Goal: Book appointment/travel/reservation

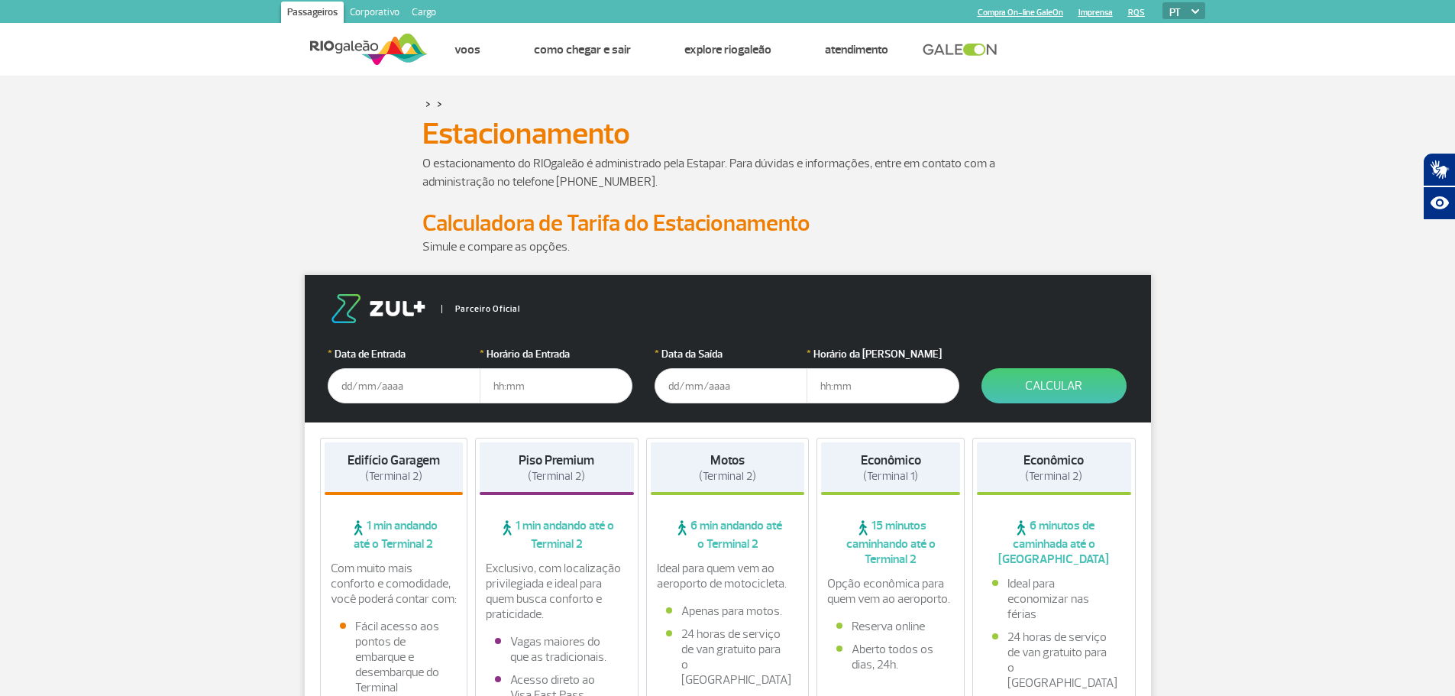
click at [346, 392] on input "text" at bounding box center [404, 385] width 153 height 35
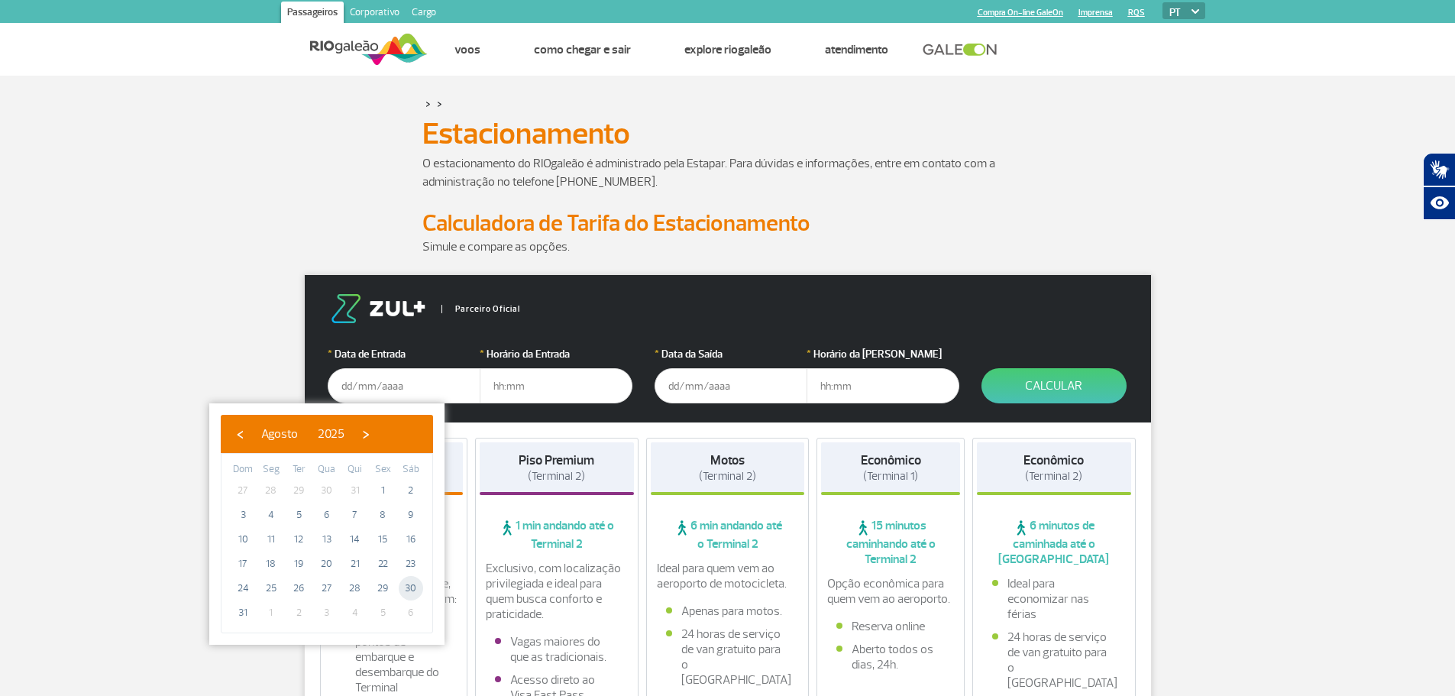
click at [407, 592] on span "30" at bounding box center [411, 588] width 24 height 24
type input "[DATE]"
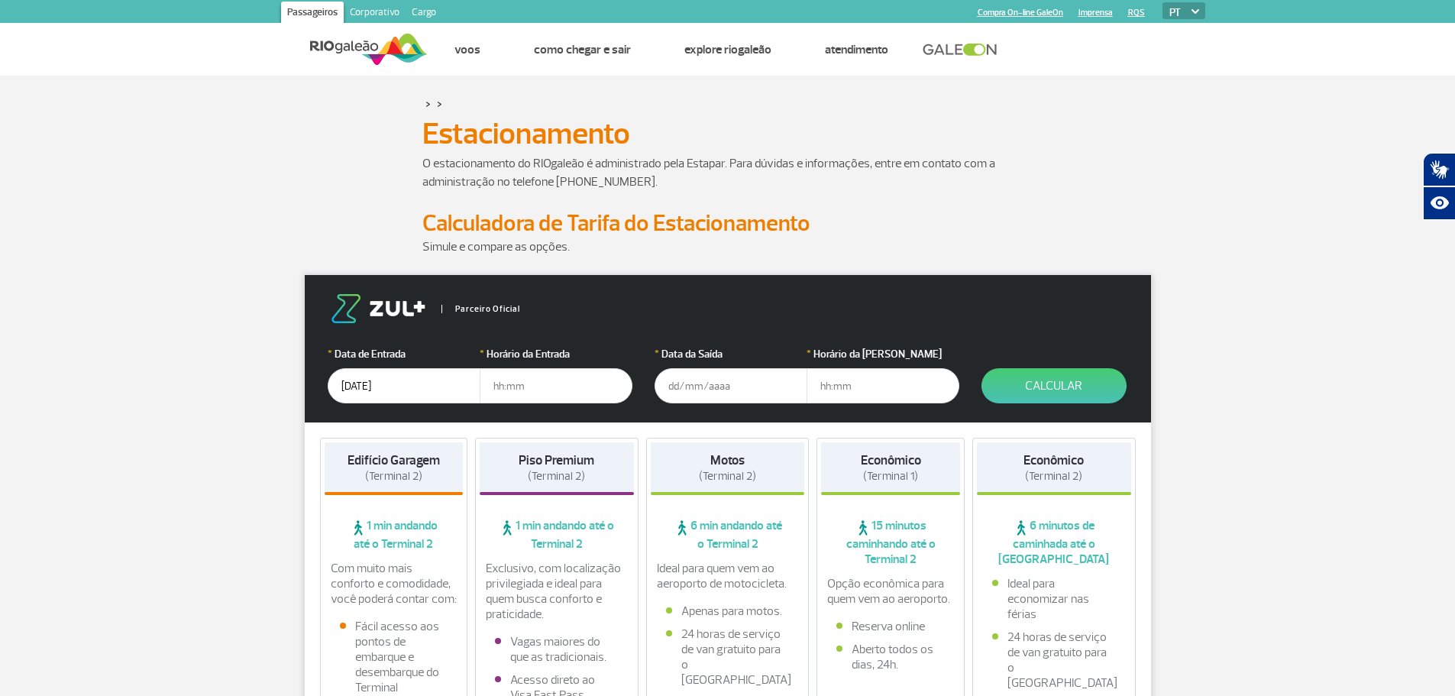
click at [496, 387] on input "text" at bounding box center [556, 385] width 153 height 35
type input "08:00"
click at [677, 384] on input "text" at bounding box center [730, 385] width 153 height 35
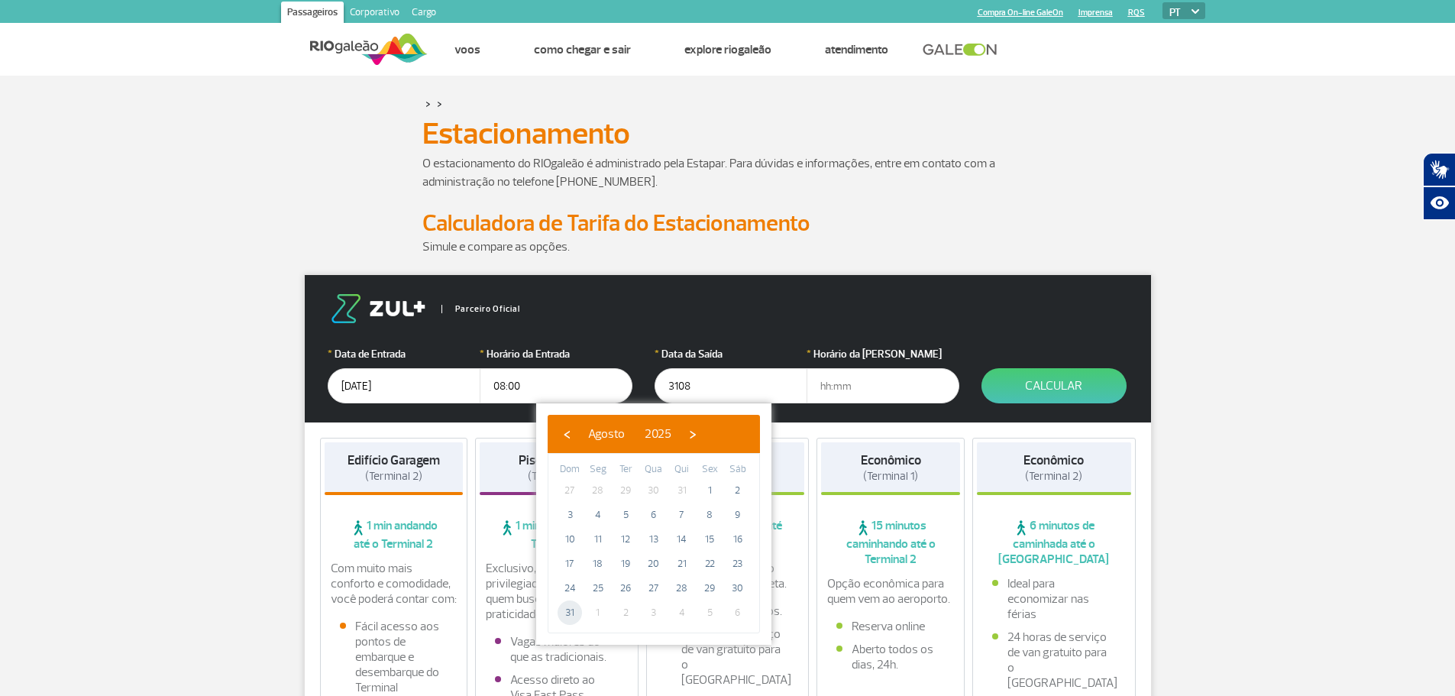
type input "[DATE]"
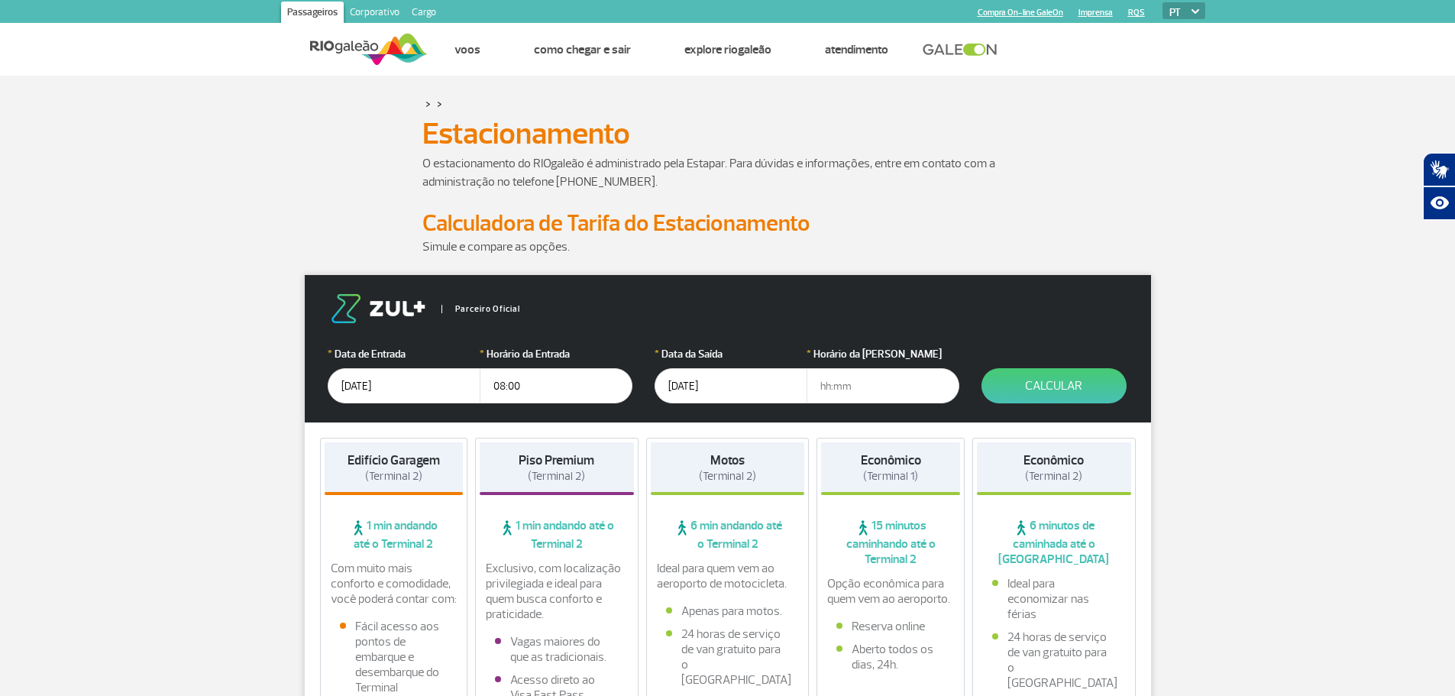
click at [878, 388] on input "text" at bounding box center [882, 385] width 153 height 35
type input "17:10"
click at [1089, 380] on button "Calcular" at bounding box center [1053, 385] width 145 height 35
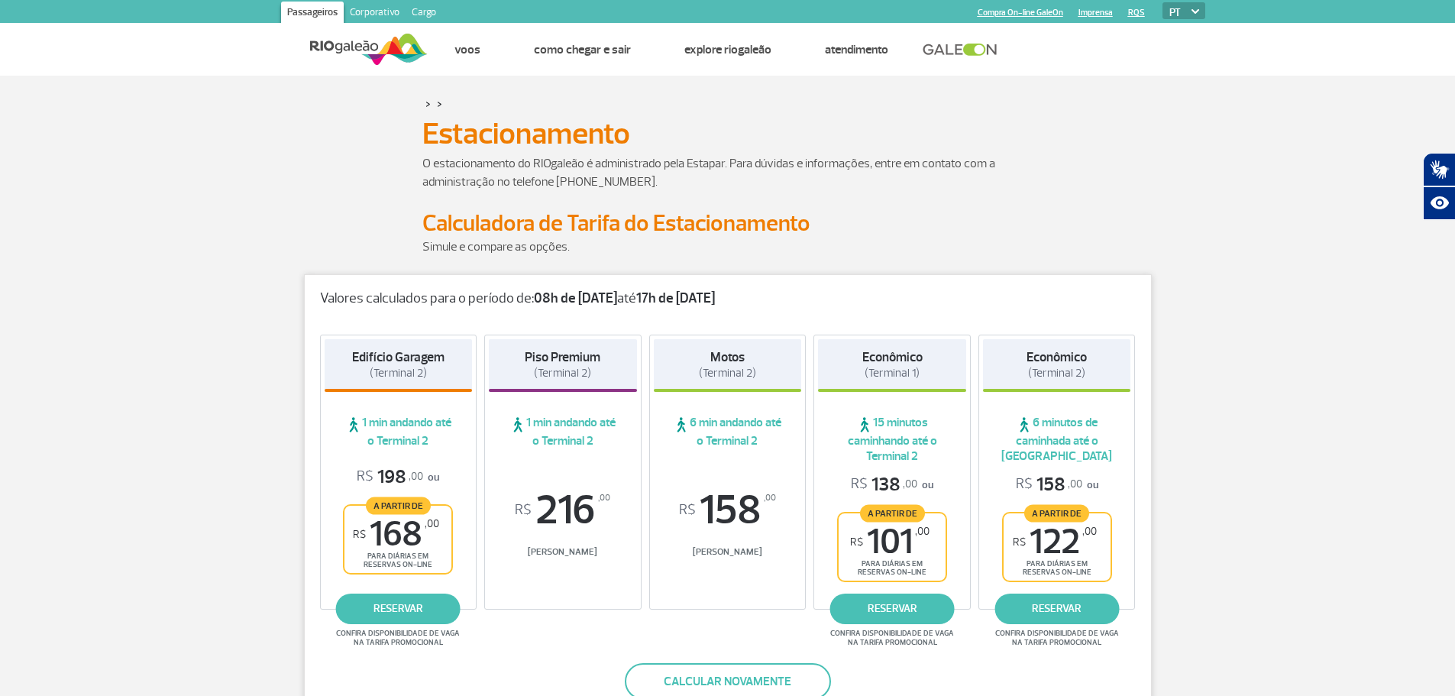
click at [872, 364] on strong "Econômico" at bounding box center [892, 357] width 60 height 16
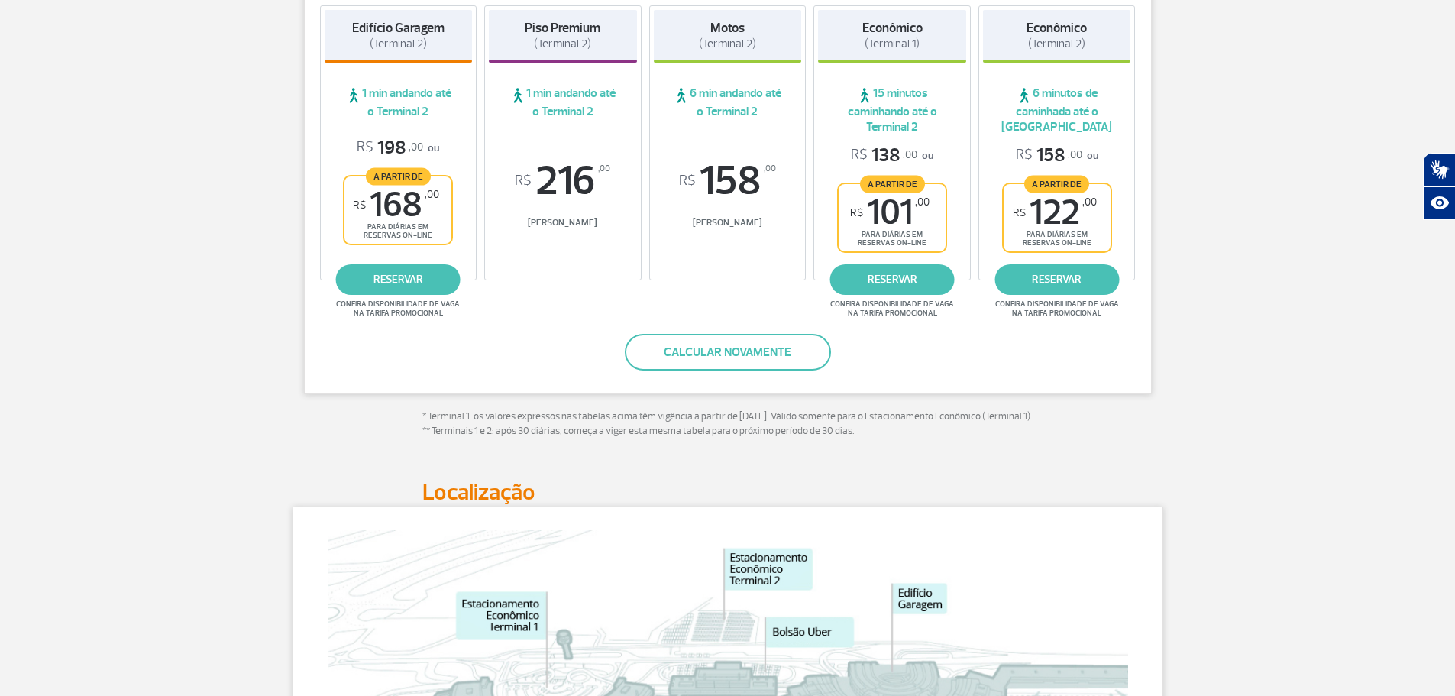
scroll to position [382, 0]
